Goal: Information Seeking & Learning: Learn about a topic

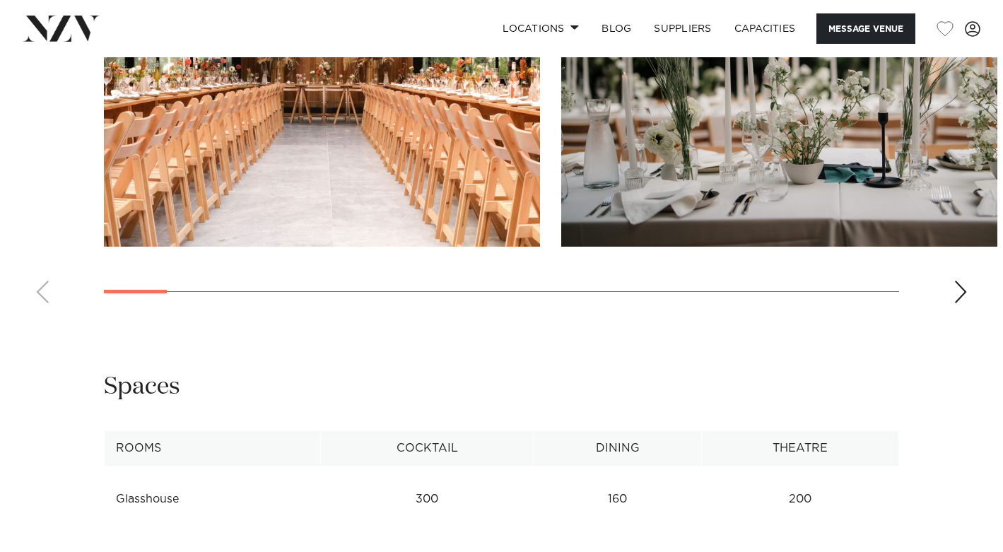
scroll to position [1549, 0]
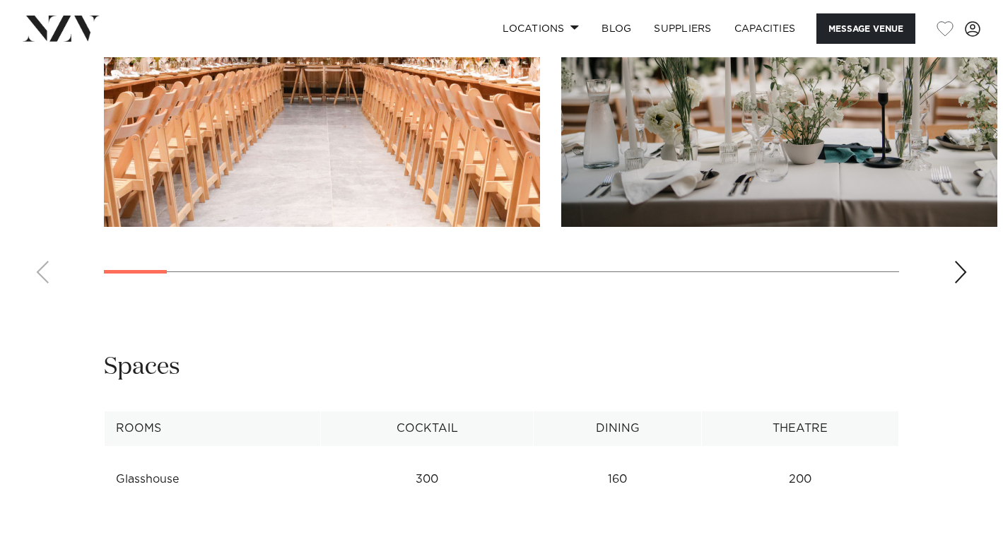
click at [964, 284] on div "Next slide" at bounding box center [961, 272] width 14 height 23
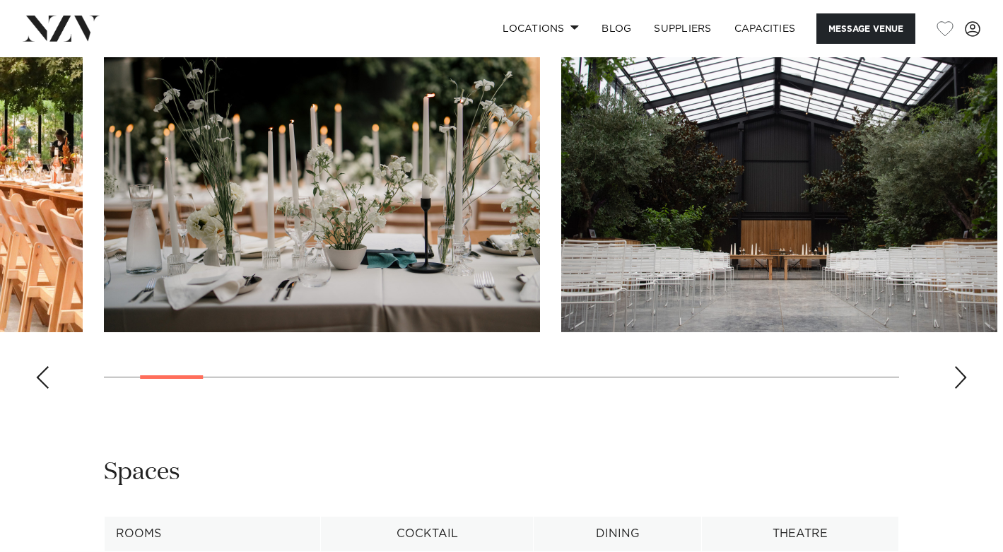
scroll to position [1434, 0]
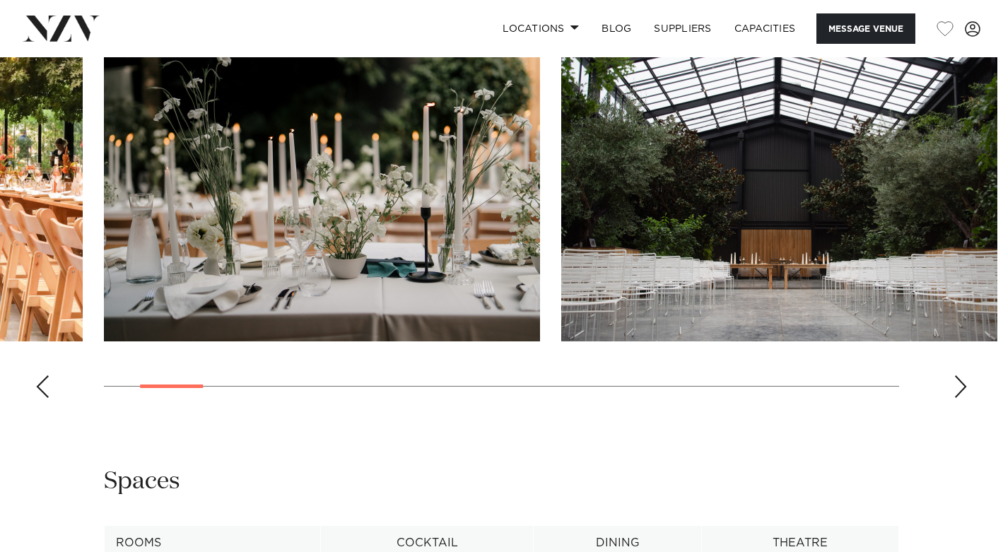
click at [967, 398] on div "Next slide" at bounding box center [961, 386] width 14 height 23
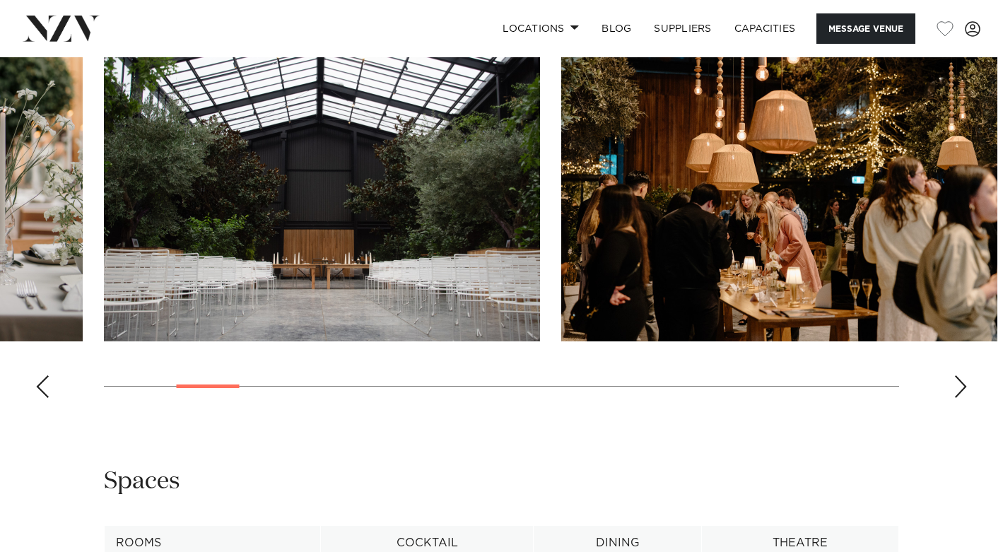
click at [967, 398] on div "Next slide" at bounding box center [961, 386] width 14 height 23
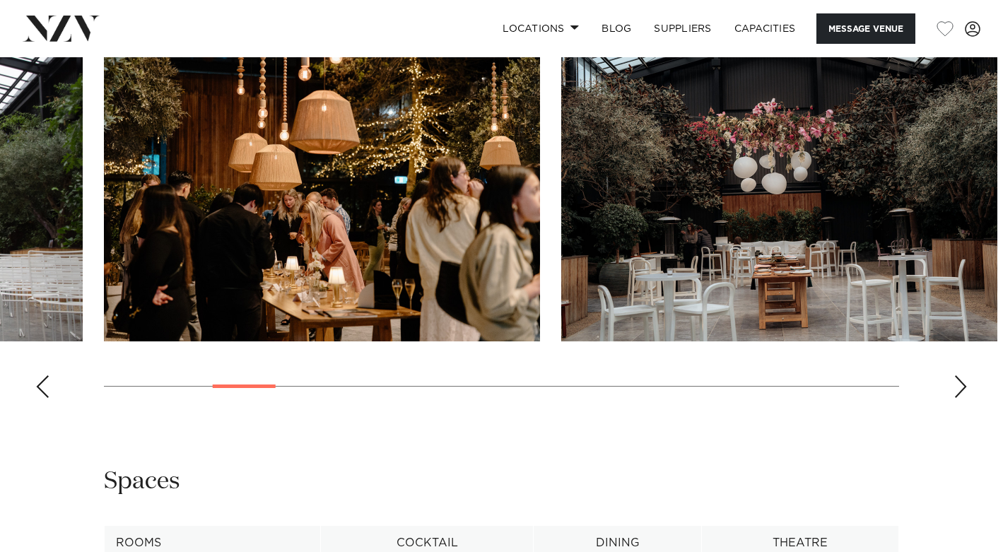
click at [967, 398] on div "Next slide" at bounding box center [961, 386] width 14 height 23
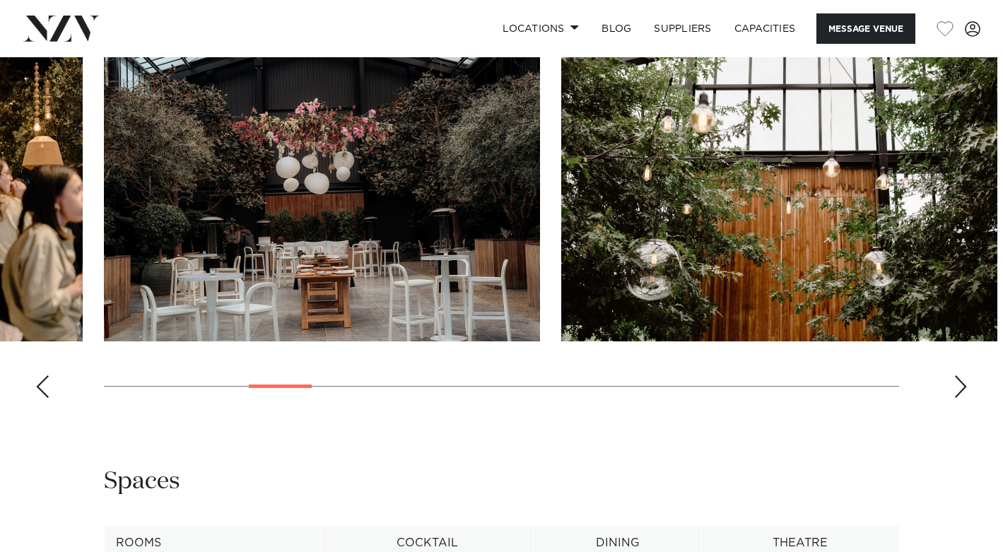
click at [967, 398] on div "Next slide" at bounding box center [961, 386] width 14 height 23
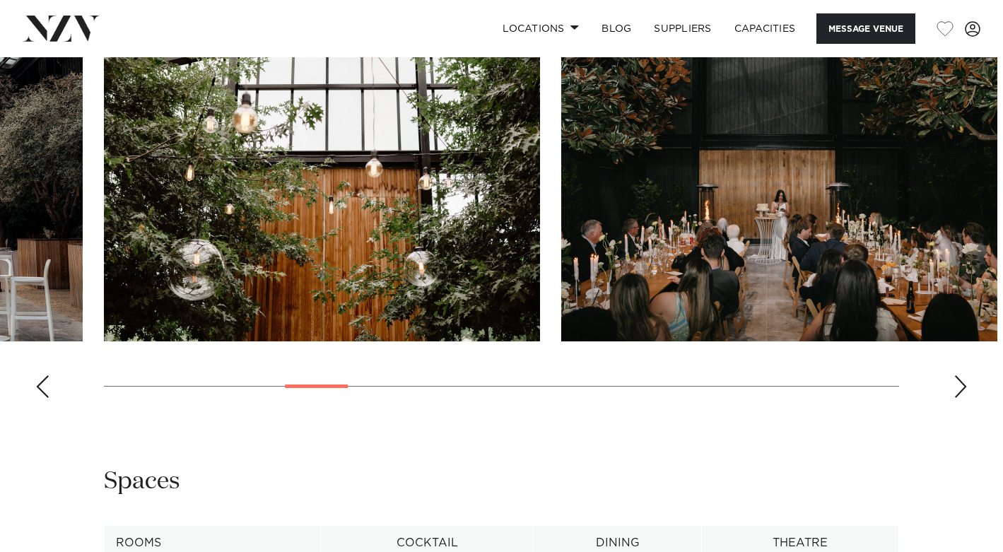
click at [967, 398] on div "Next slide" at bounding box center [961, 386] width 14 height 23
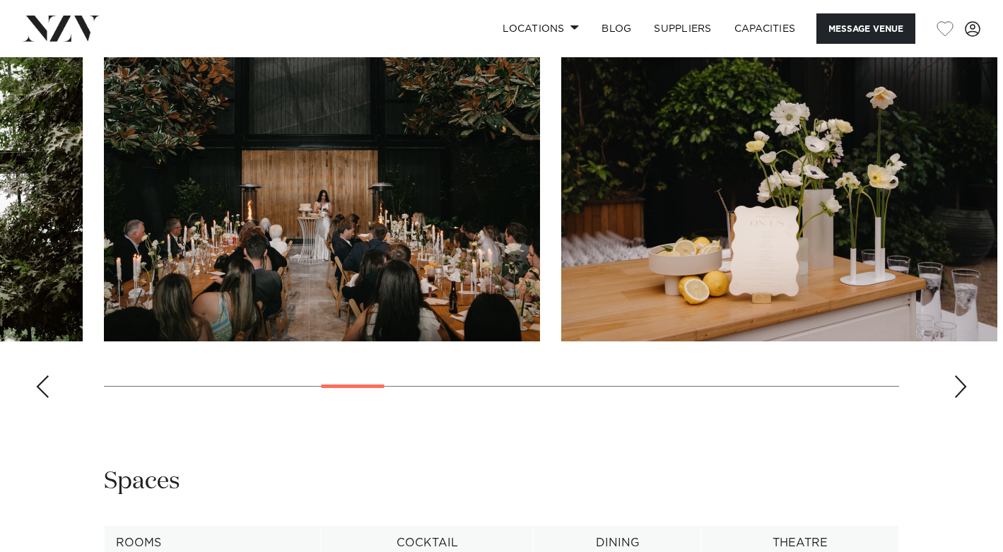
click at [967, 398] on div "Next slide" at bounding box center [961, 386] width 14 height 23
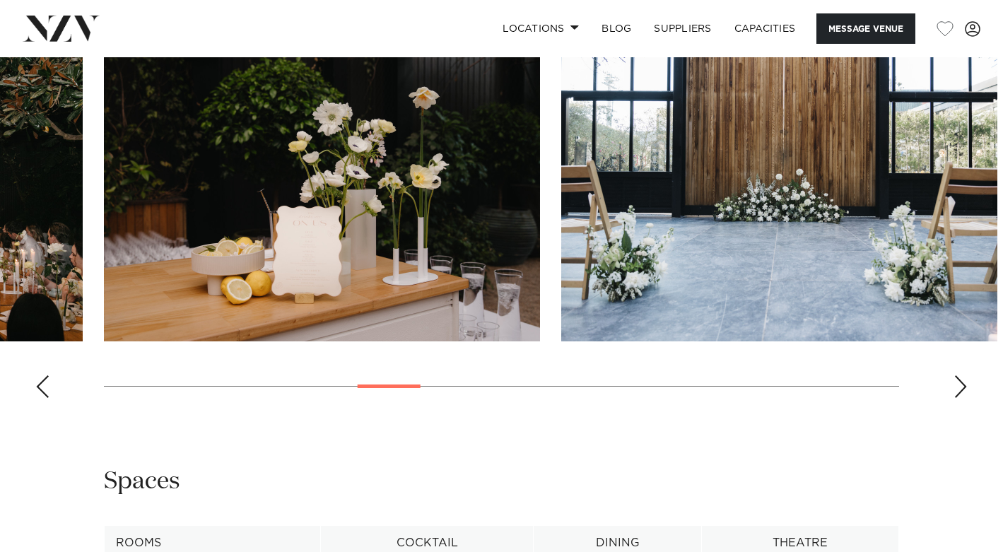
click at [967, 398] on div "Next slide" at bounding box center [961, 386] width 14 height 23
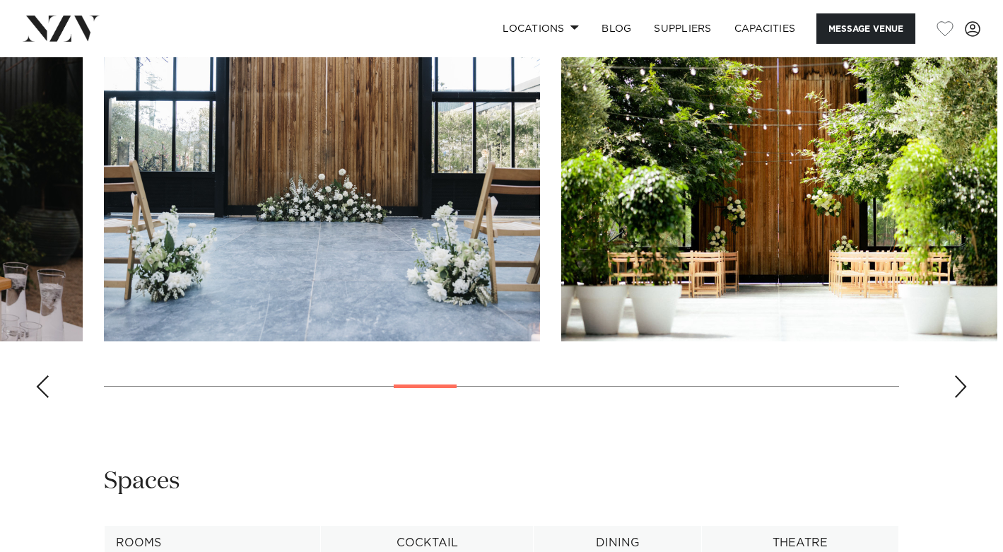
click at [967, 398] on div "Next slide" at bounding box center [961, 386] width 14 height 23
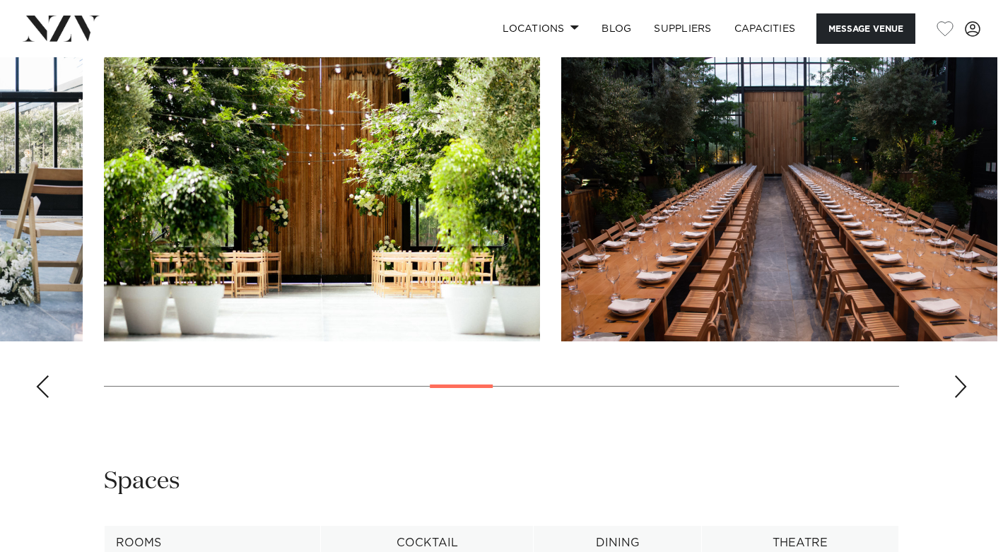
click at [967, 398] on div "Next slide" at bounding box center [961, 386] width 14 height 23
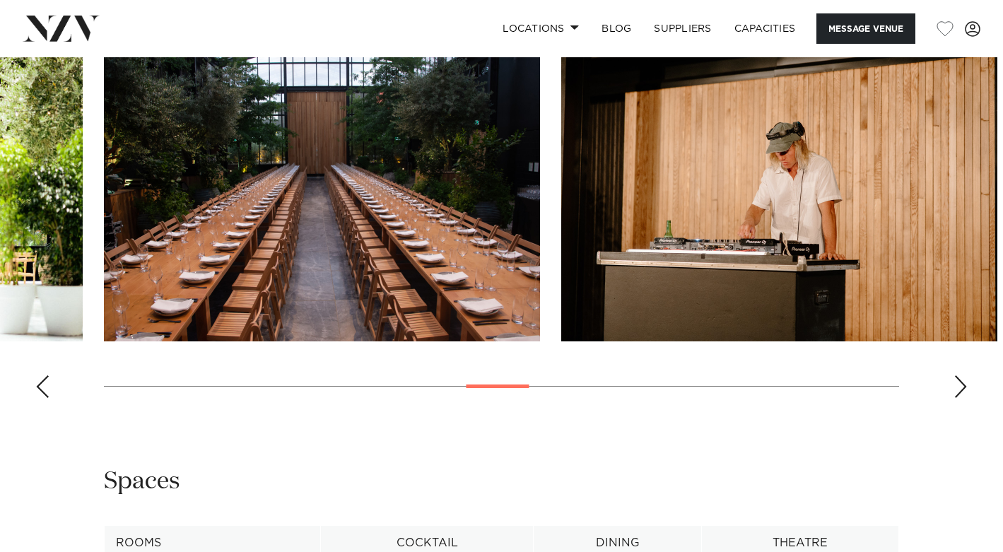
click at [967, 398] on div "Next slide" at bounding box center [961, 386] width 14 height 23
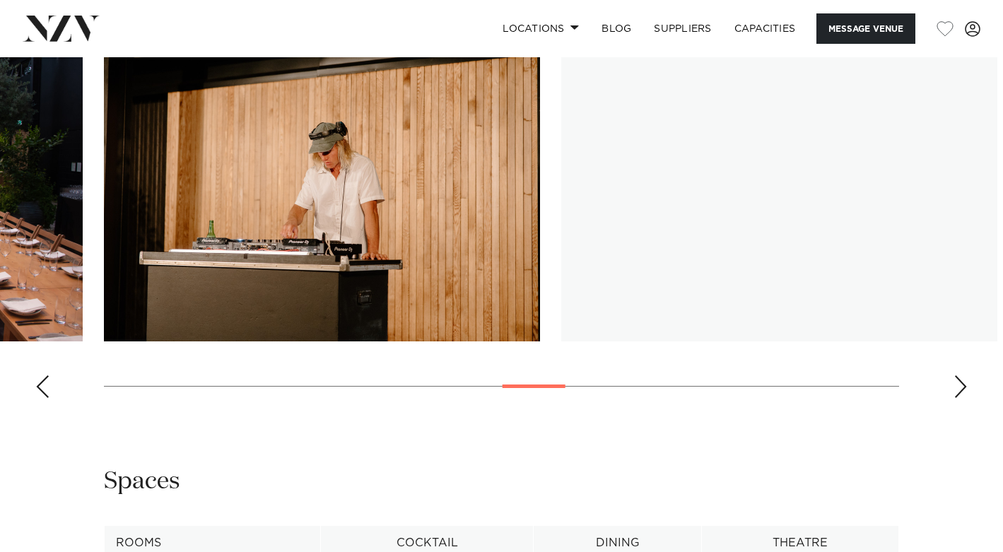
click at [967, 398] on div "Next slide" at bounding box center [961, 386] width 14 height 23
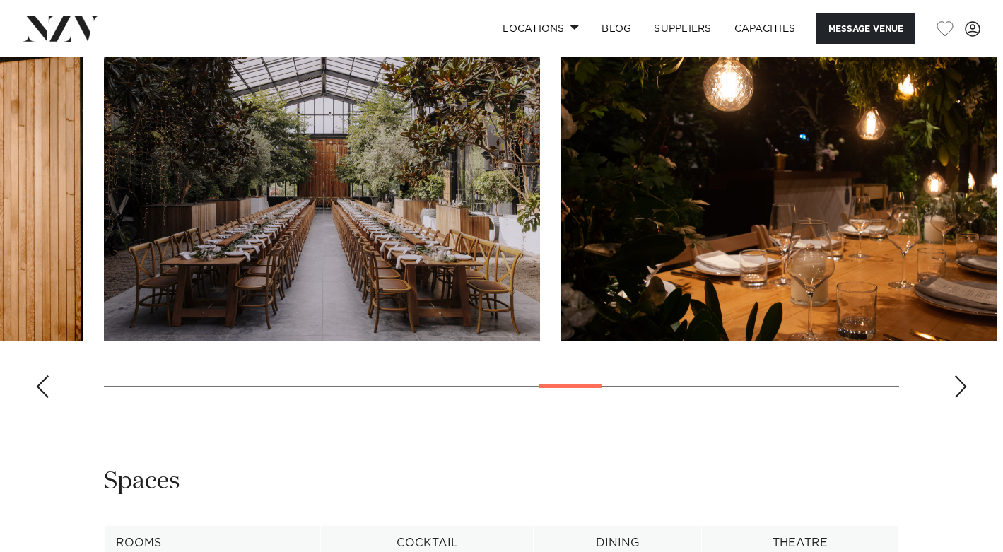
click at [967, 398] on div "Next slide" at bounding box center [961, 386] width 14 height 23
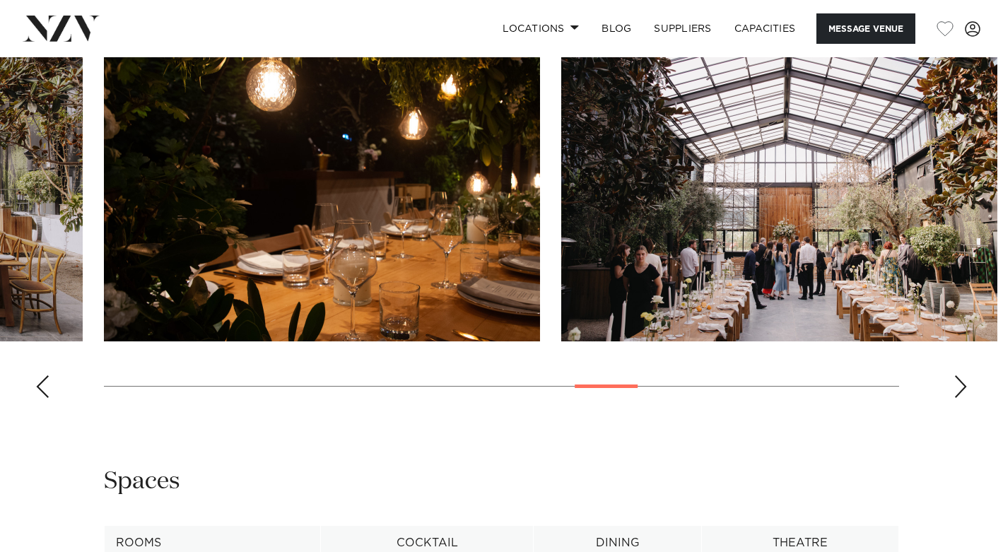
click at [967, 398] on div "Next slide" at bounding box center [961, 386] width 14 height 23
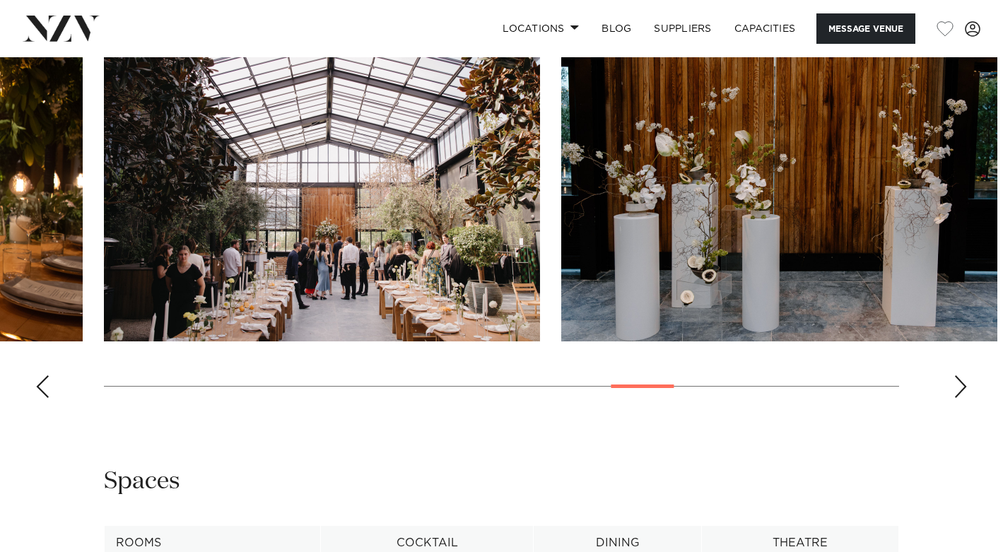
click at [967, 398] on div "Next slide" at bounding box center [961, 386] width 14 height 23
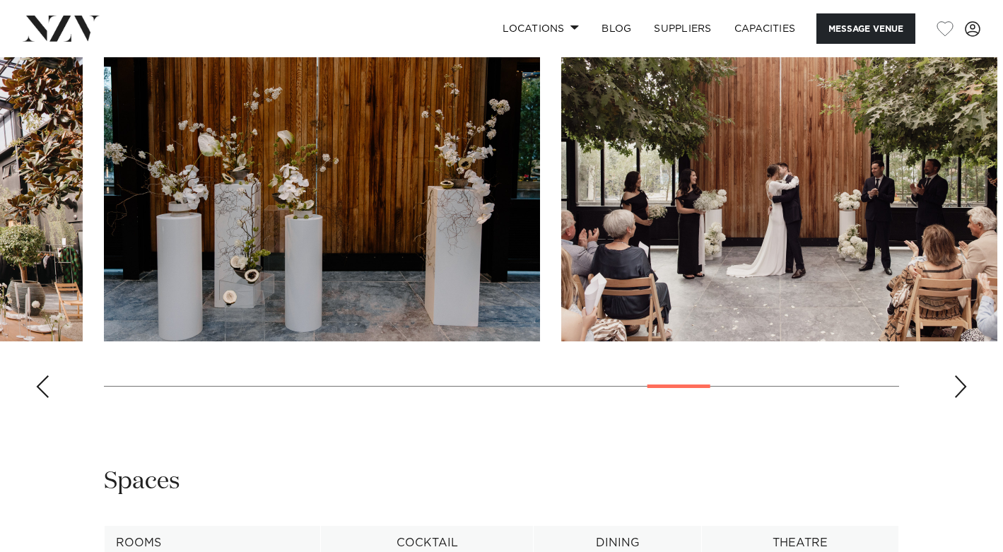
click at [967, 398] on div "Next slide" at bounding box center [961, 386] width 14 height 23
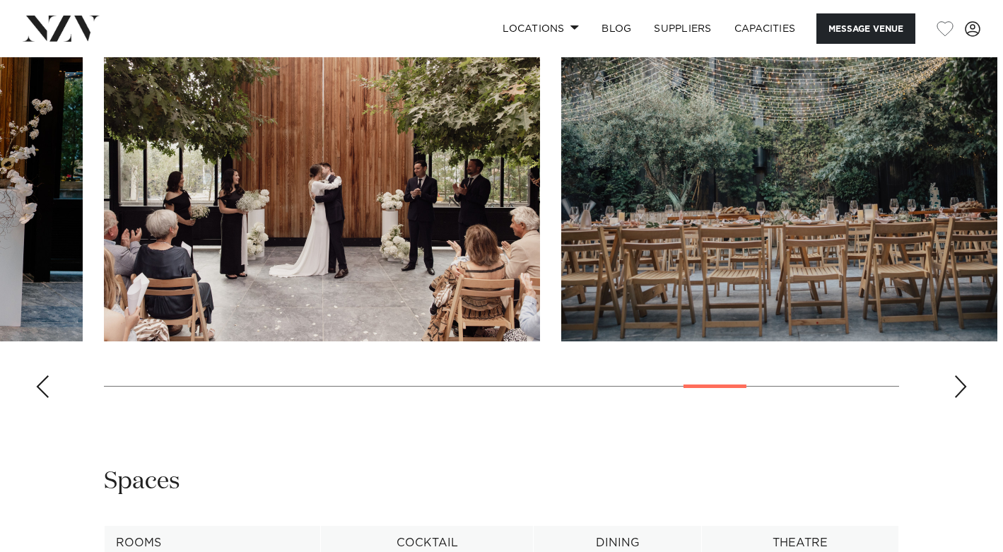
click at [967, 398] on div "Next slide" at bounding box center [961, 386] width 14 height 23
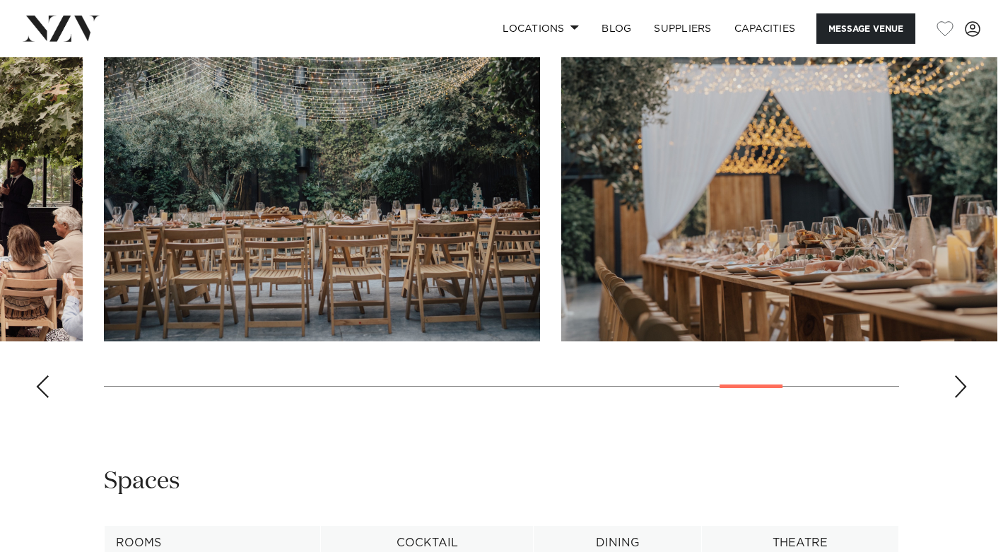
click at [967, 398] on div "Next slide" at bounding box center [961, 386] width 14 height 23
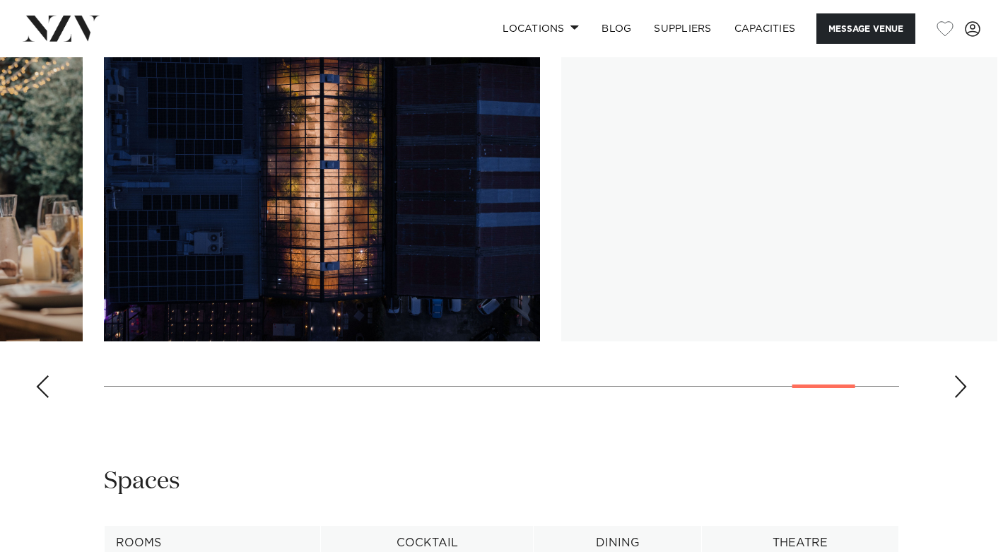
click at [967, 398] on div "Next slide" at bounding box center [961, 386] width 14 height 23
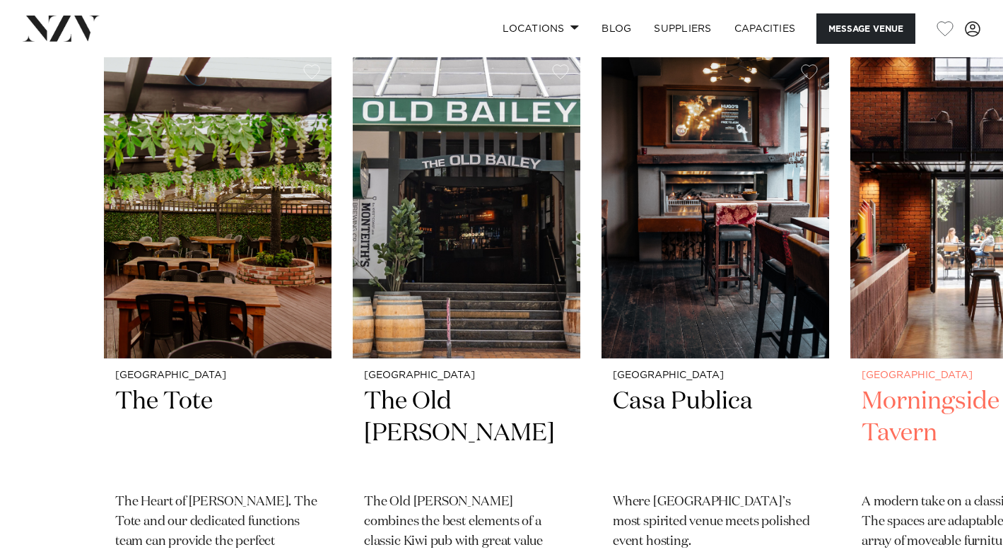
scroll to position [2851, 0]
